Goal: Find specific page/section: Find specific page/section

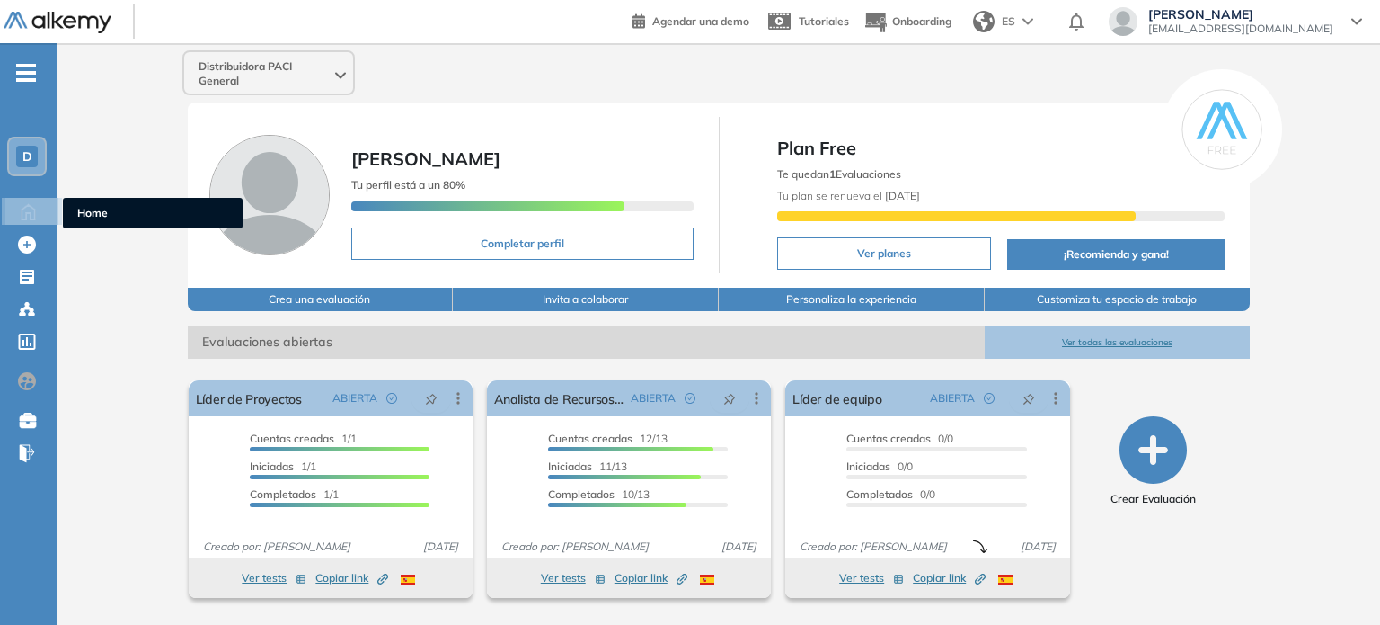
click at [26, 211] on icon at bounding box center [28, 211] width 13 height 15
click at [92, 217] on span "Home" at bounding box center [152, 213] width 151 height 16
click at [31, 147] on div "D" at bounding box center [27, 157] width 22 height 22
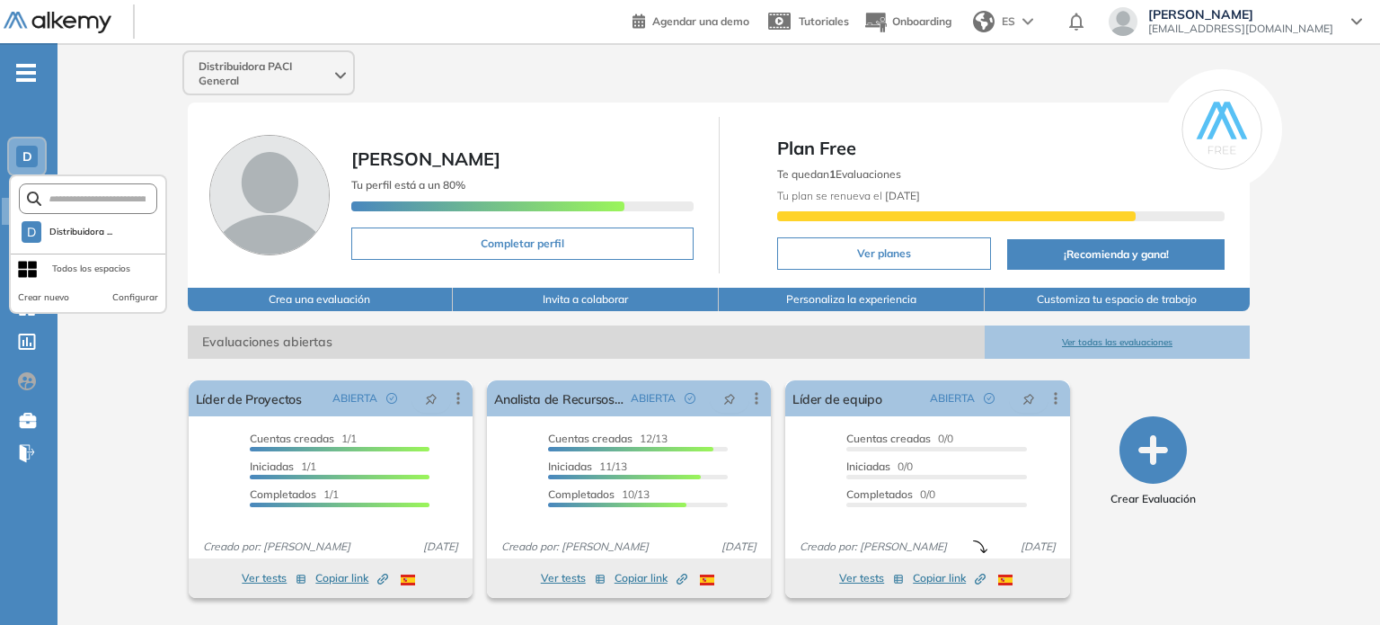
click at [49, 68] on div "- D D Distribuidora ... Todos los espacios Crear nuevo Configurar Home Home Cre…" at bounding box center [29, 355] width 58 height 625
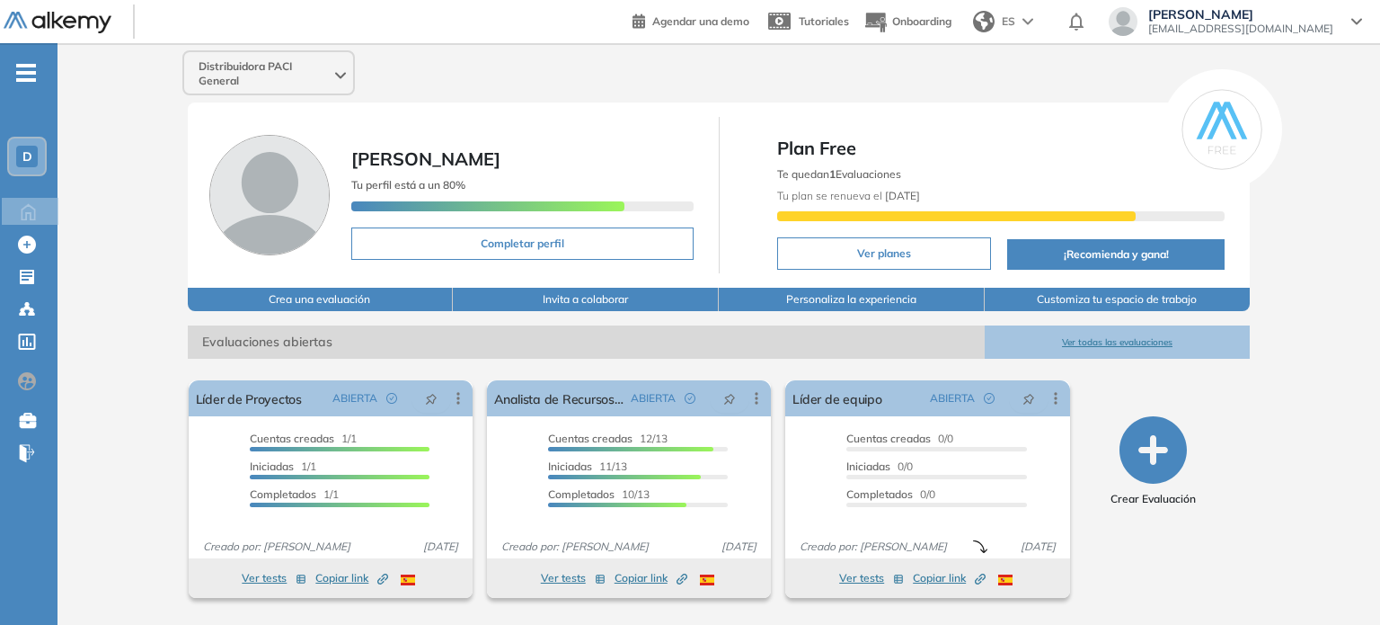
click at [32, 69] on span "-" at bounding box center [26, 71] width 20 height 14
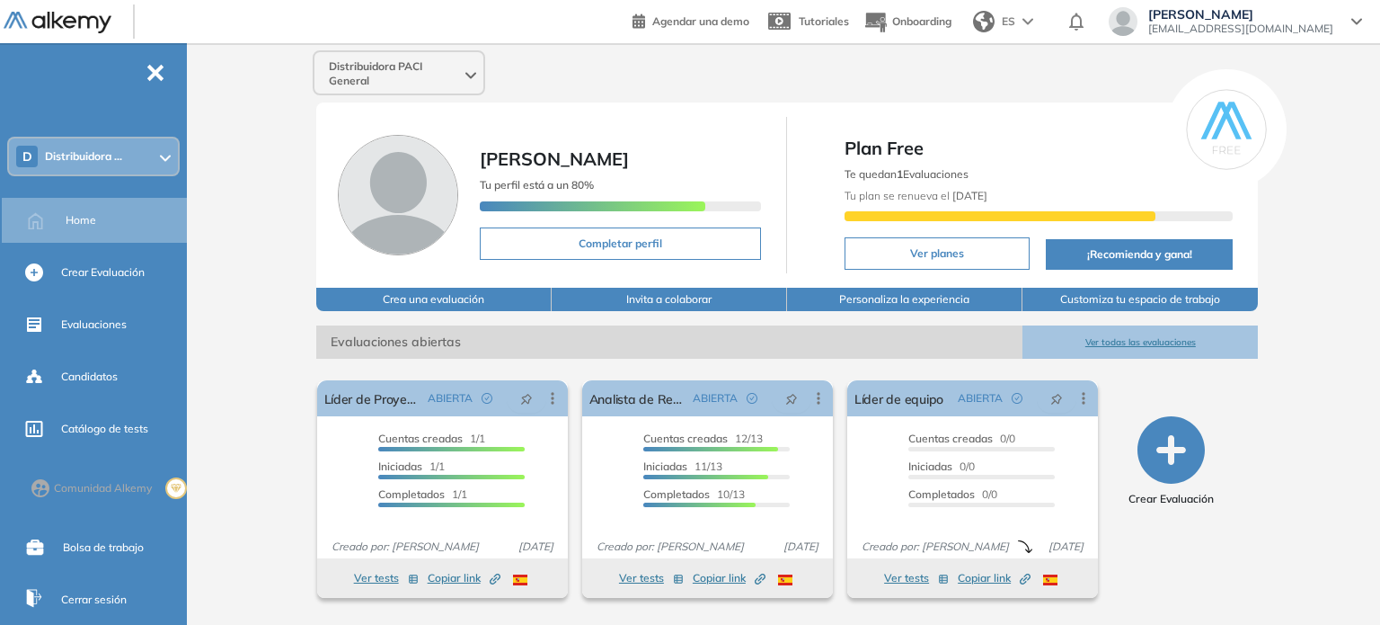
click at [79, 156] on span "Distribuidora ..." at bounding box center [83, 156] width 77 height 14
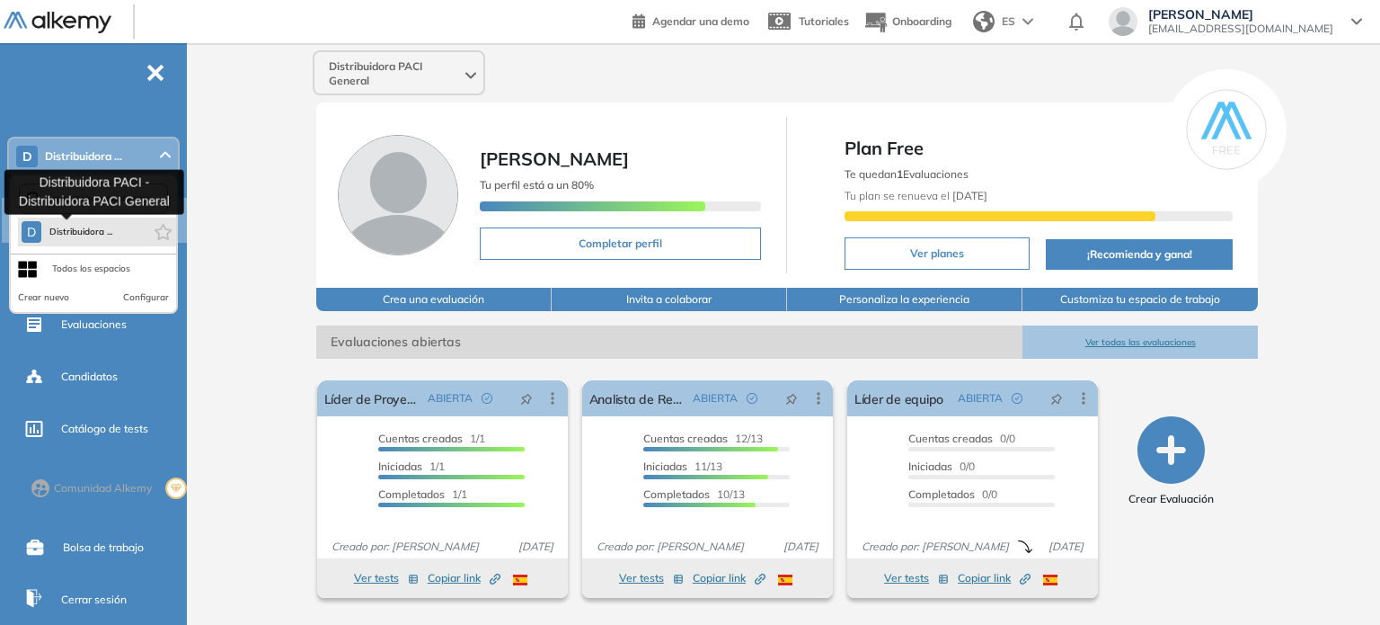
click at [93, 221] on button "D Distribuidora ..." at bounding box center [68, 232] width 92 height 22
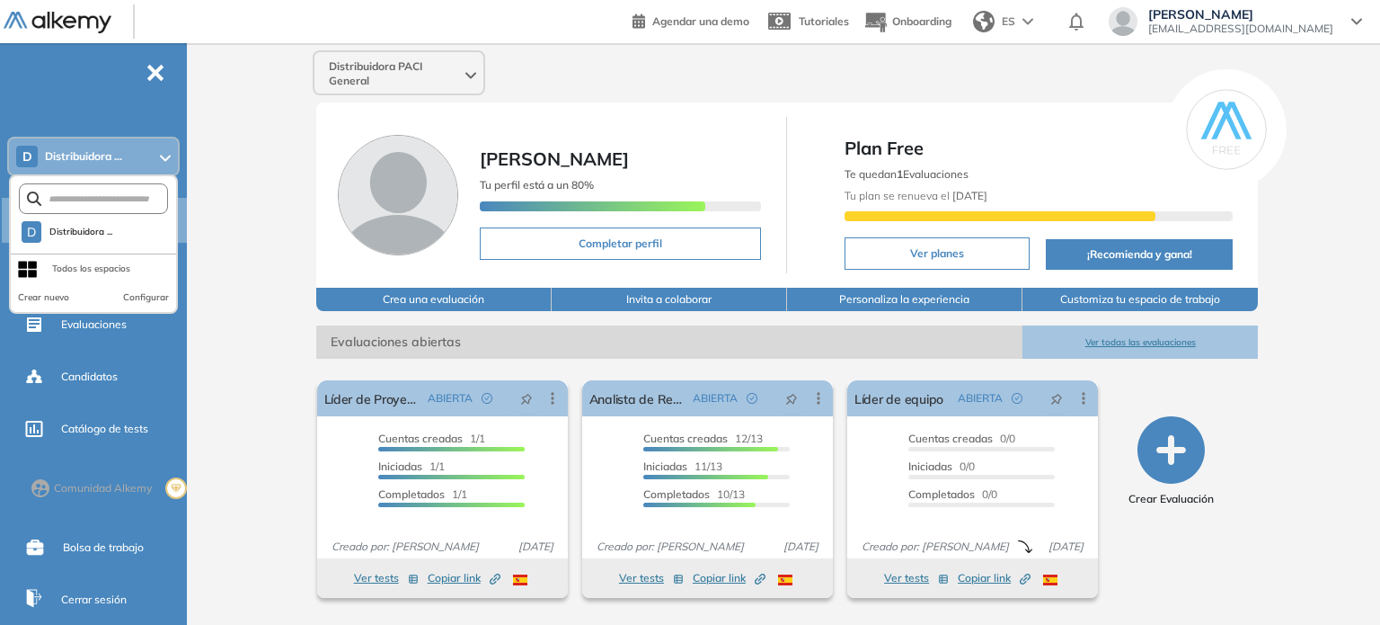
click at [253, 271] on div "Distribuidora PACI General [PERSON_NAME] Tu perfil está a un 80% Completar perf…" at bounding box center [787, 331] width 1186 height 576
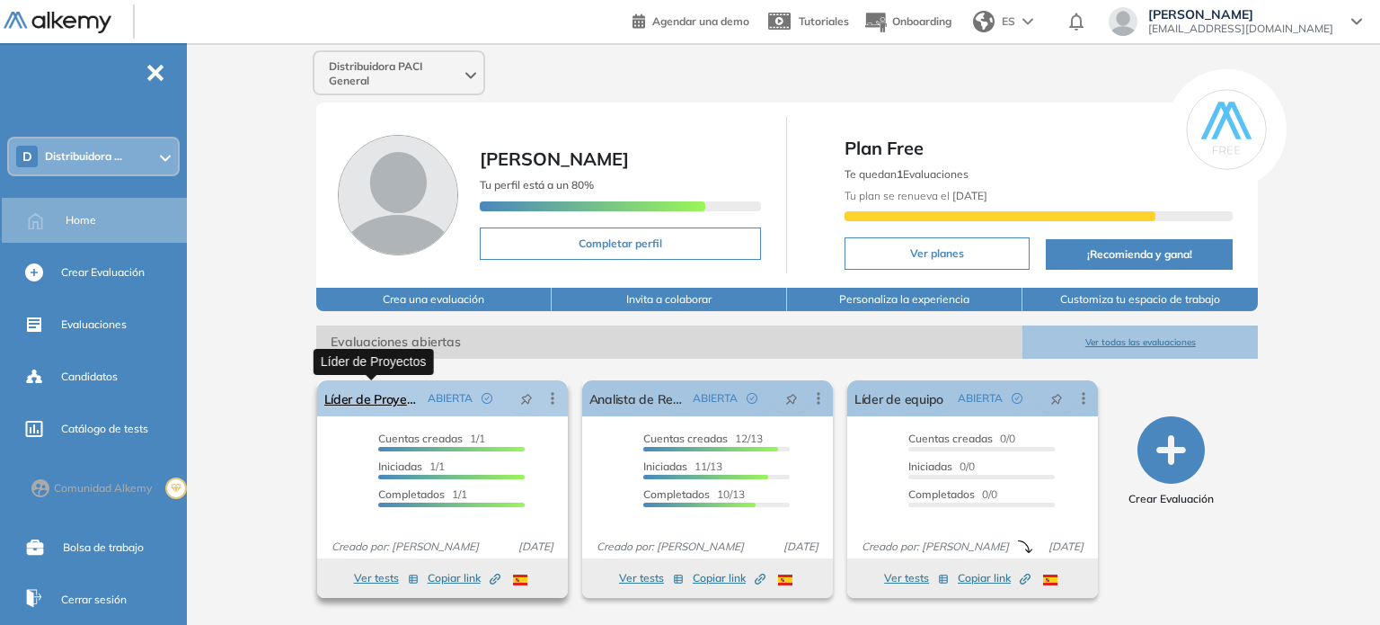
click at [370, 395] on link "Líder de Proyectos" at bounding box center [372, 398] width 96 height 36
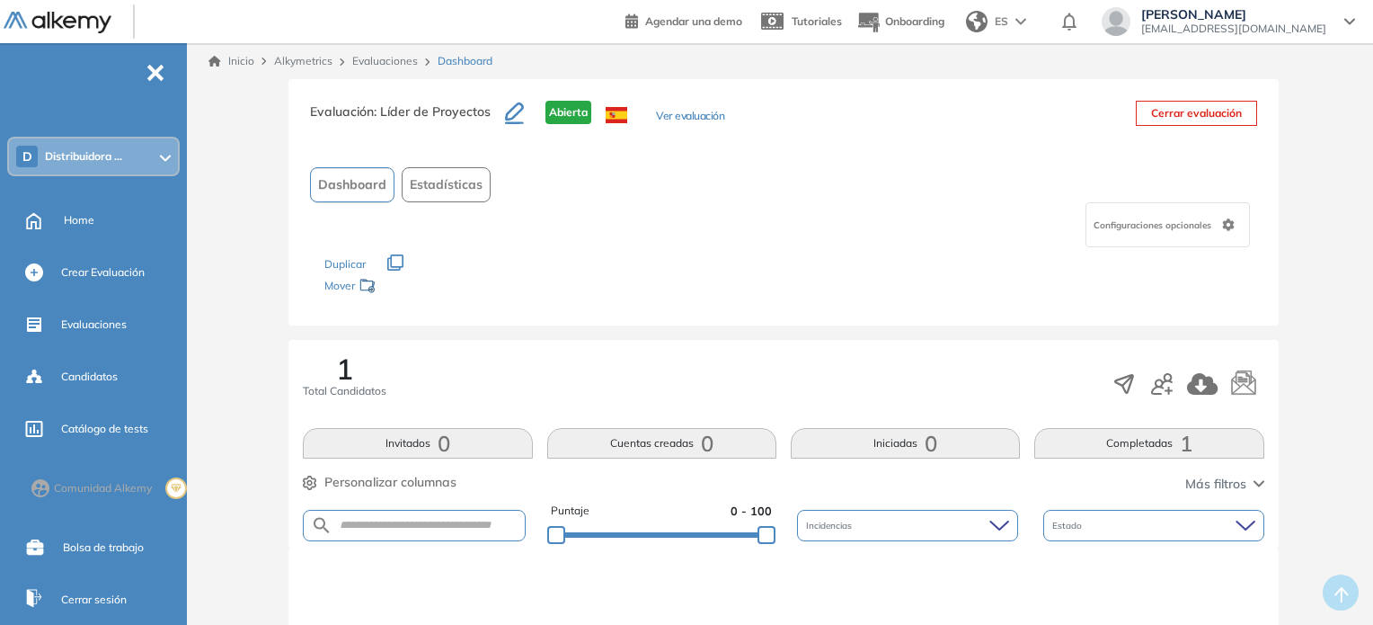
click at [155, 66] on span "-" at bounding box center [156, 71] width 20 height 14
